Goal: Navigation & Orientation: Find specific page/section

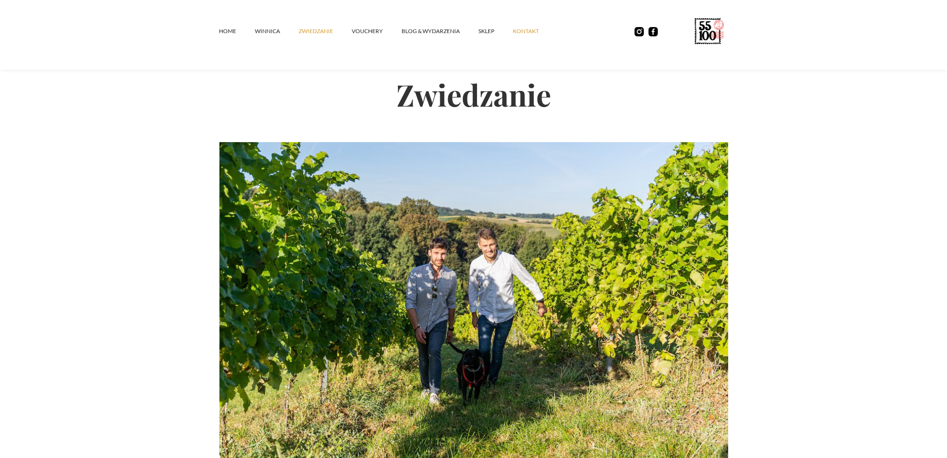
click at [518, 34] on link "kontakt" at bounding box center [535, 31] width 45 height 28
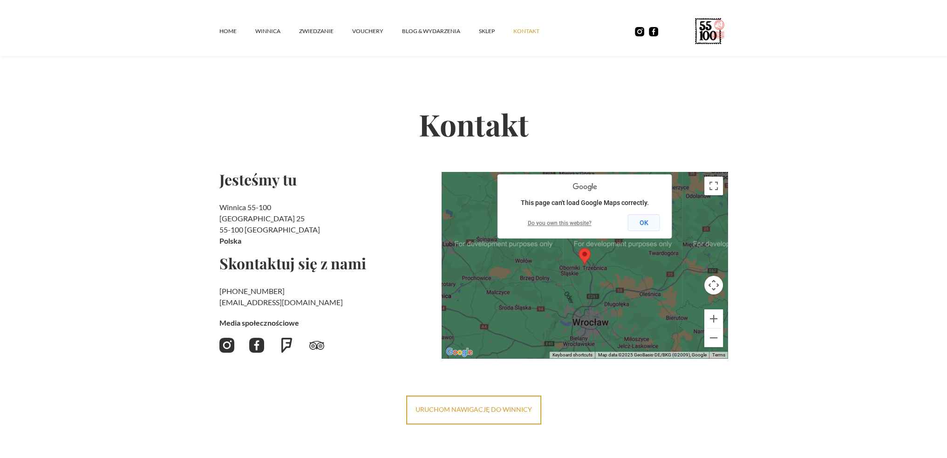
click at [648, 219] on button "OK" at bounding box center [644, 222] width 32 height 17
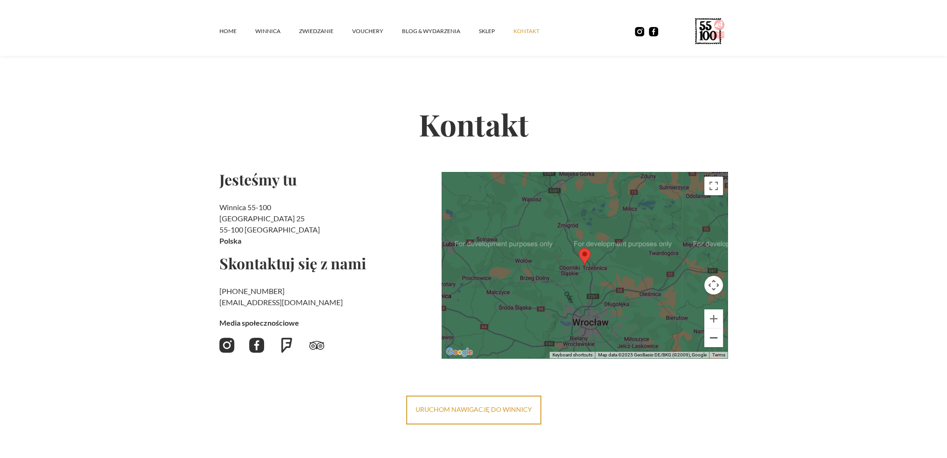
click at [715, 337] on button "Zoom out" at bounding box center [713, 337] width 19 height 19
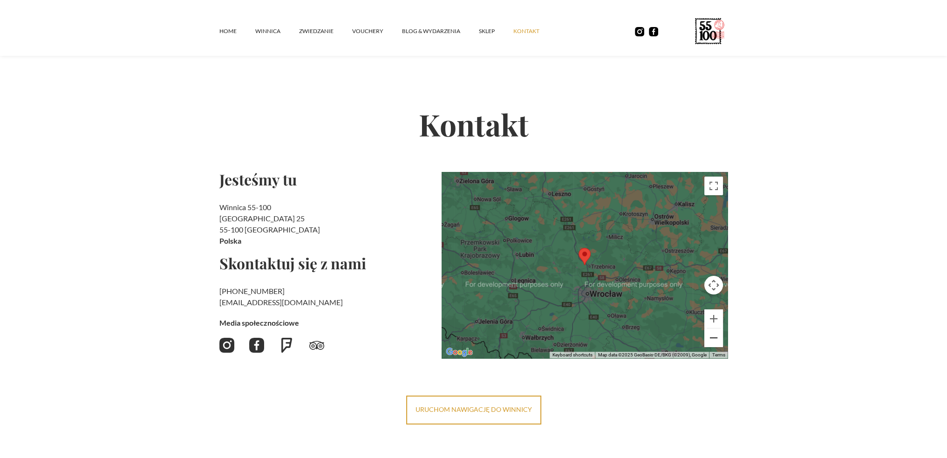
click at [715, 337] on button "Zoom out" at bounding box center [713, 337] width 19 height 19
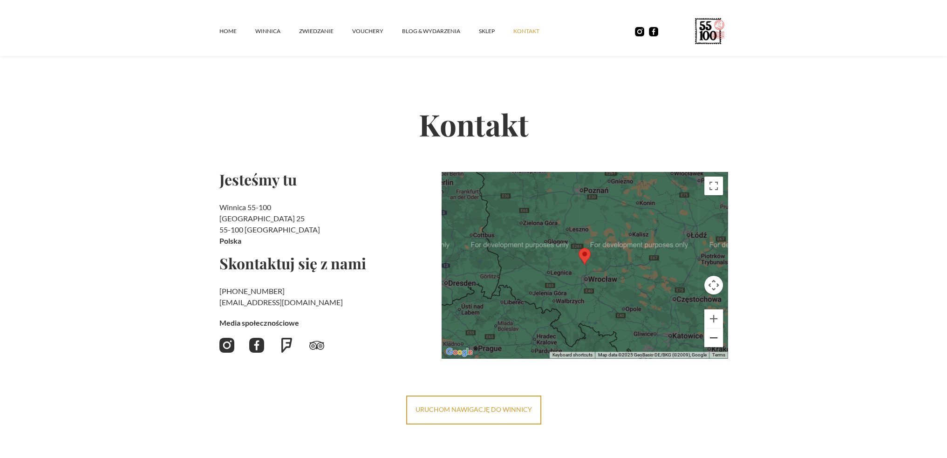
click at [715, 337] on button "Zoom out" at bounding box center [713, 337] width 19 height 19
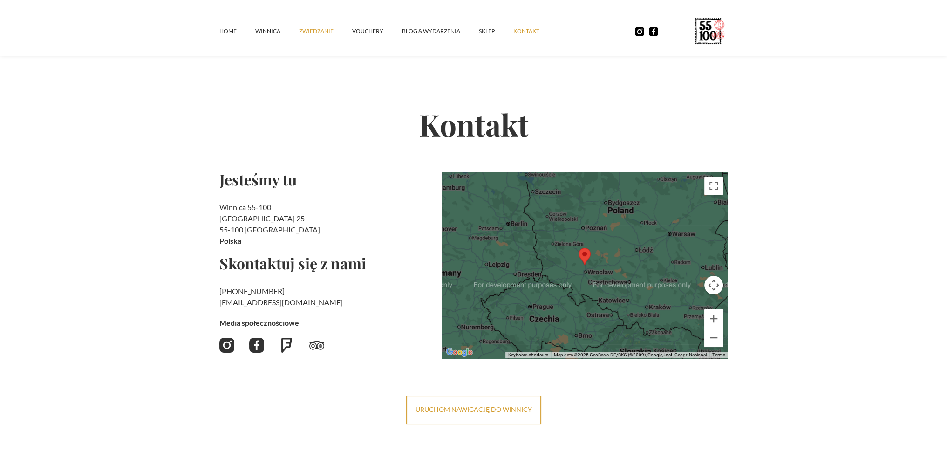
click at [305, 27] on link "ZWIEDZANIE" at bounding box center [325, 31] width 53 height 28
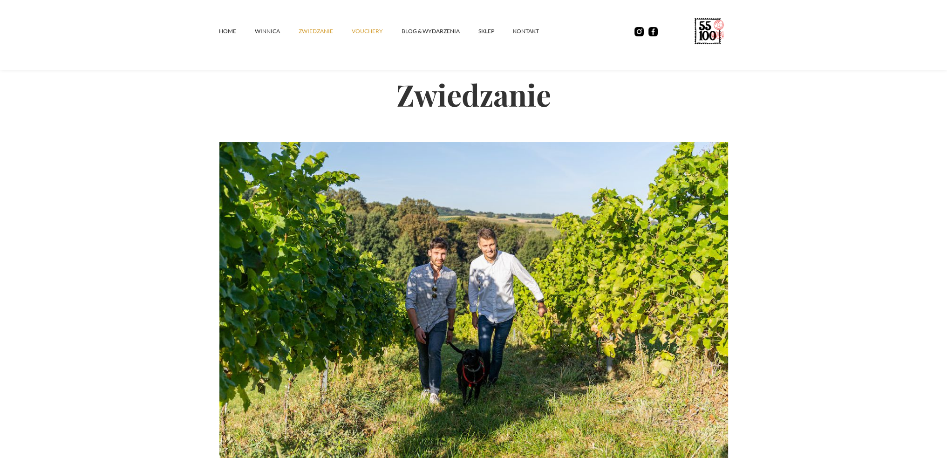
click at [377, 29] on link "vouchery" at bounding box center [377, 31] width 50 height 28
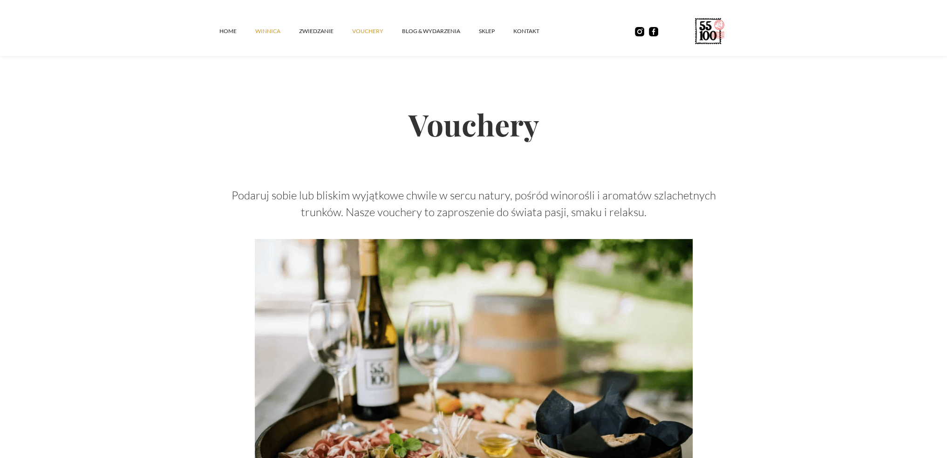
click at [276, 32] on link "winnica" at bounding box center [277, 31] width 44 height 28
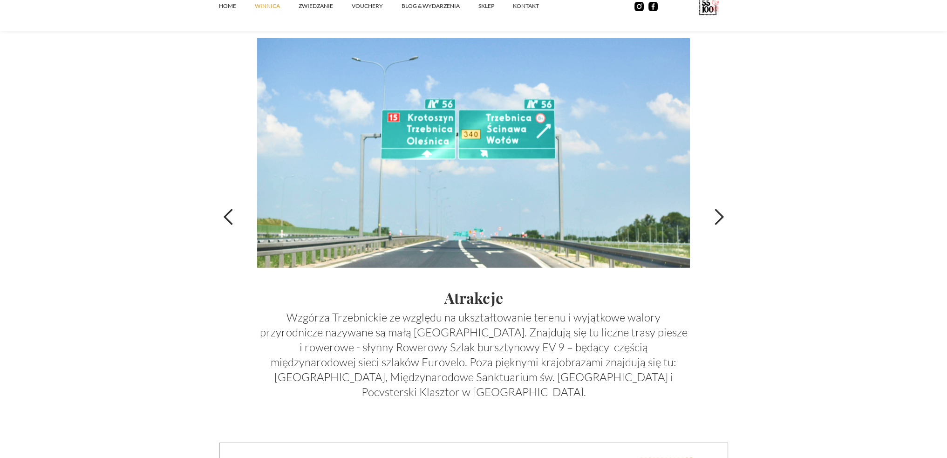
scroll to position [3213, 0]
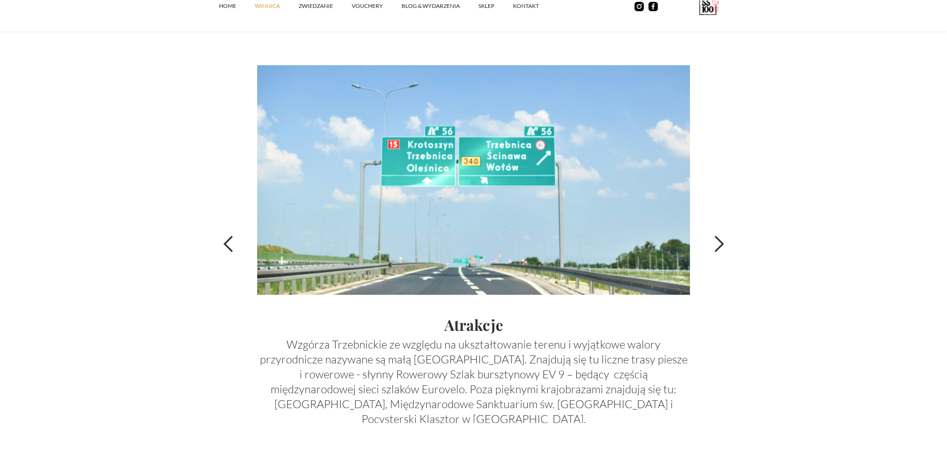
click at [717, 245] on div "next slide" at bounding box center [718, 244] width 19 height 19
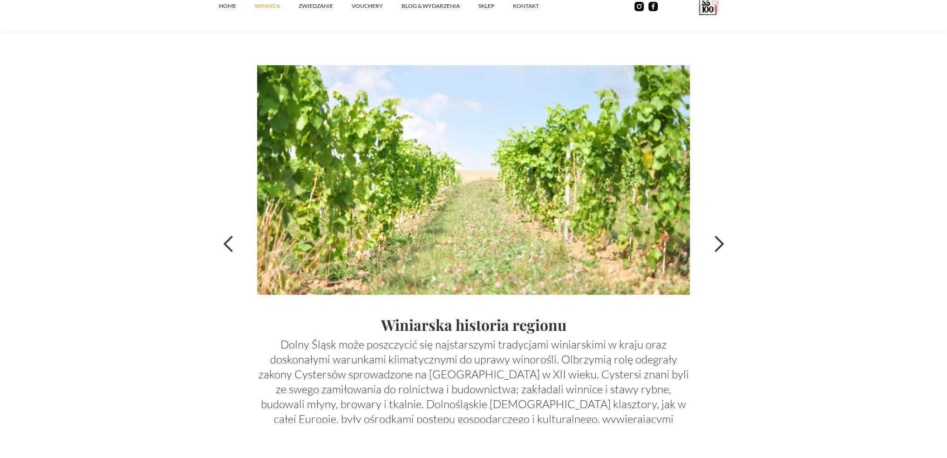
click at [717, 245] on div "next slide" at bounding box center [718, 244] width 19 height 19
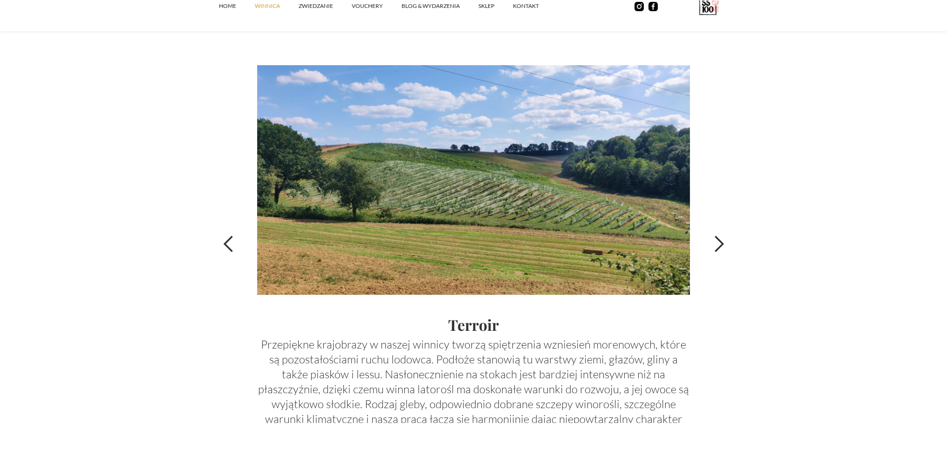
click at [717, 245] on div "next slide" at bounding box center [718, 244] width 19 height 19
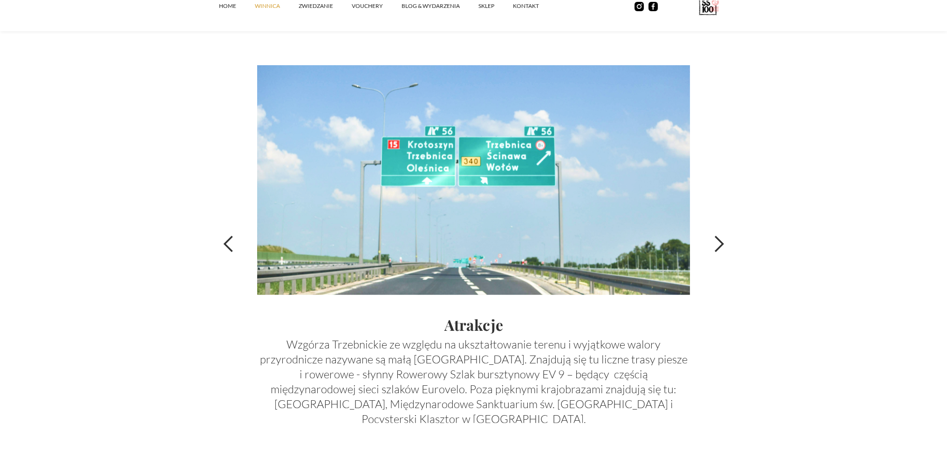
click at [717, 245] on div "next slide" at bounding box center [718, 244] width 19 height 19
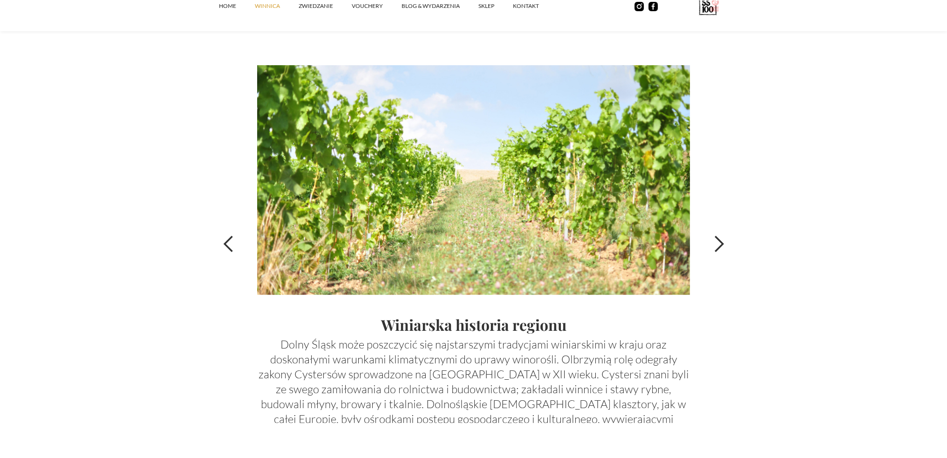
click at [717, 245] on div "next slide" at bounding box center [718, 244] width 19 height 19
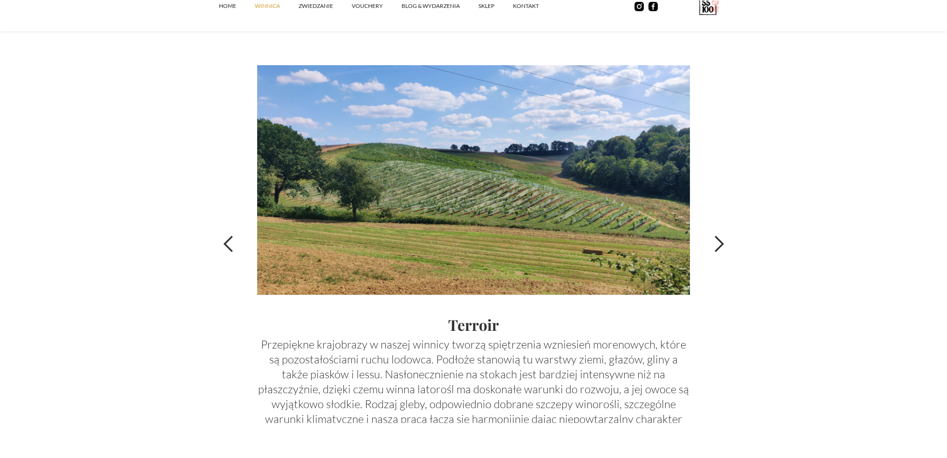
scroll to position [2934, 0]
